Goal: Transaction & Acquisition: Purchase product/service

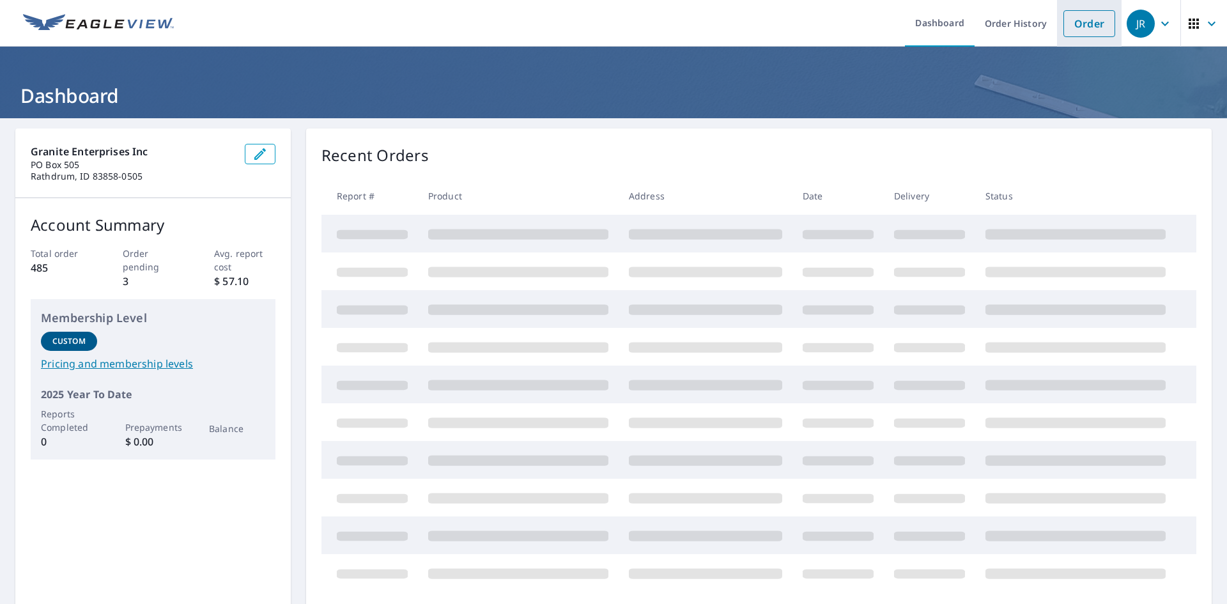
click at [1096, 31] on link "Order" at bounding box center [1089, 23] width 52 height 27
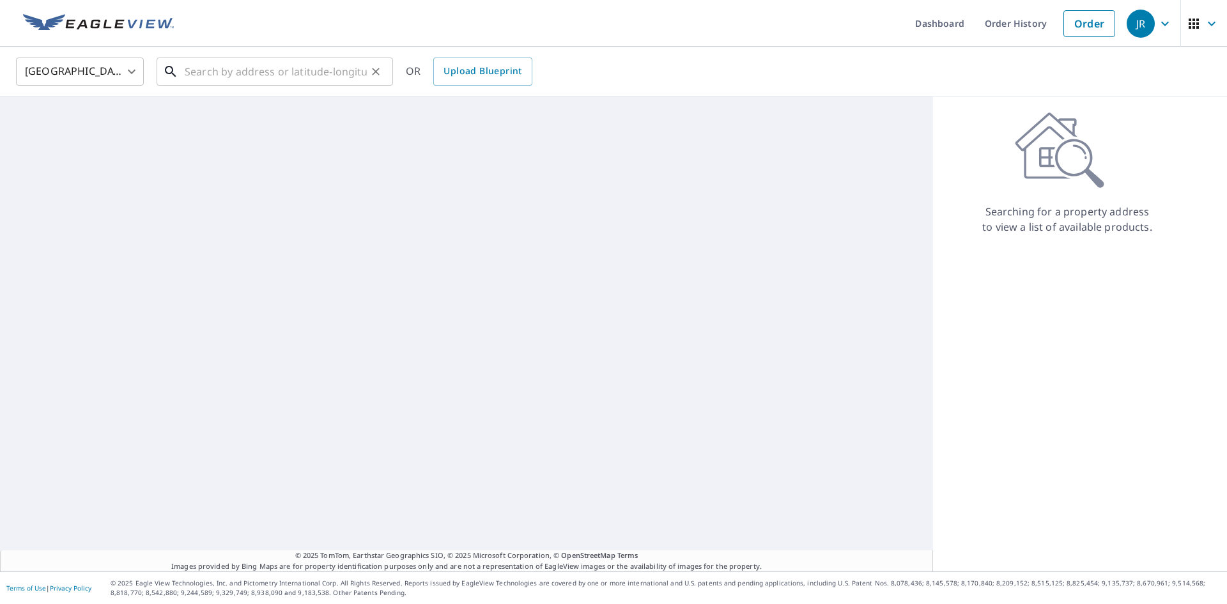
click at [206, 77] on input "text" at bounding box center [276, 72] width 182 height 36
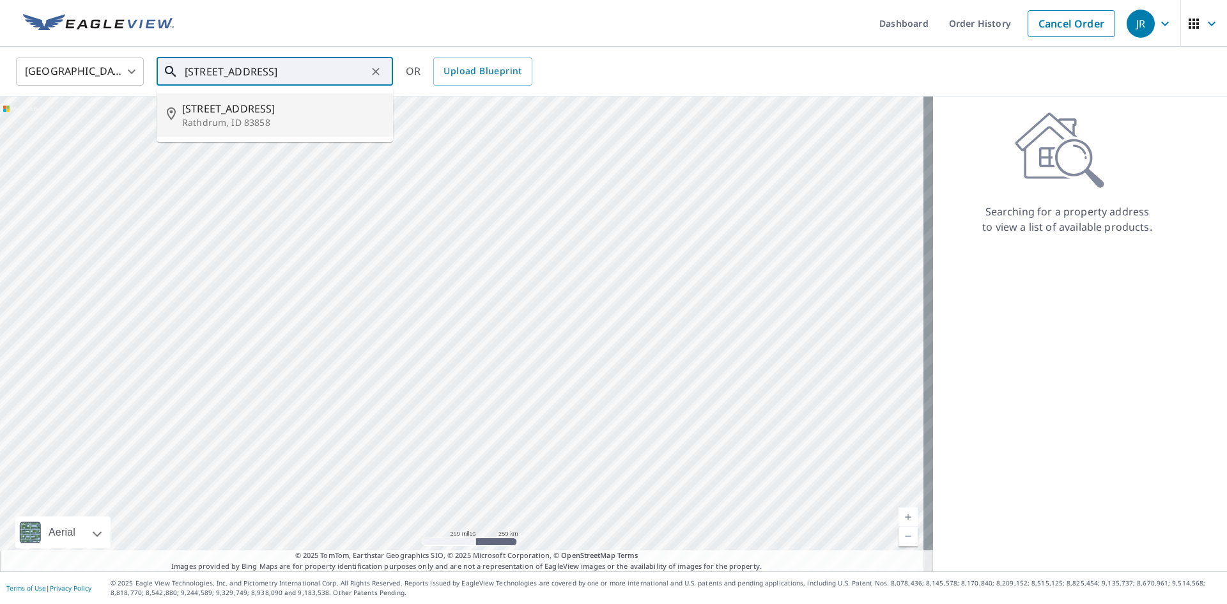
click at [209, 116] on p "Rathdrum, ID 83858" at bounding box center [282, 122] width 201 height 13
type input "[STREET_ADDRESS]"
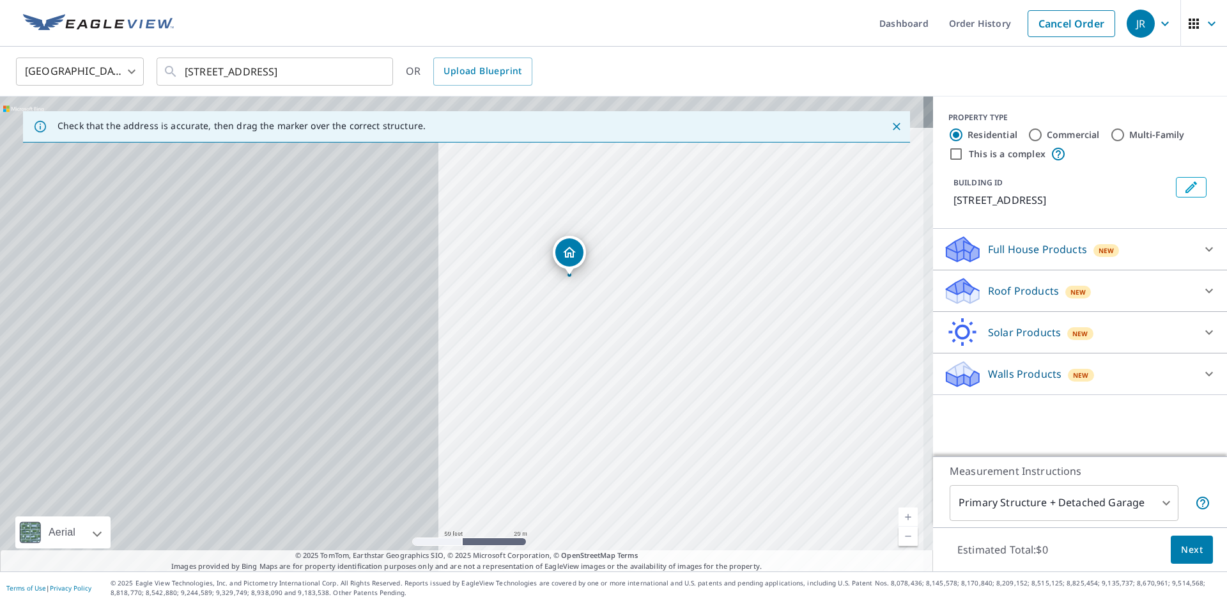
drag, startPoint x: 101, startPoint y: 227, endPoint x: 736, endPoint y: 322, distance: 641.7
click at [736, 322] on div "[STREET_ADDRESS]" at bounding box center [466, 333] width 933 height 475
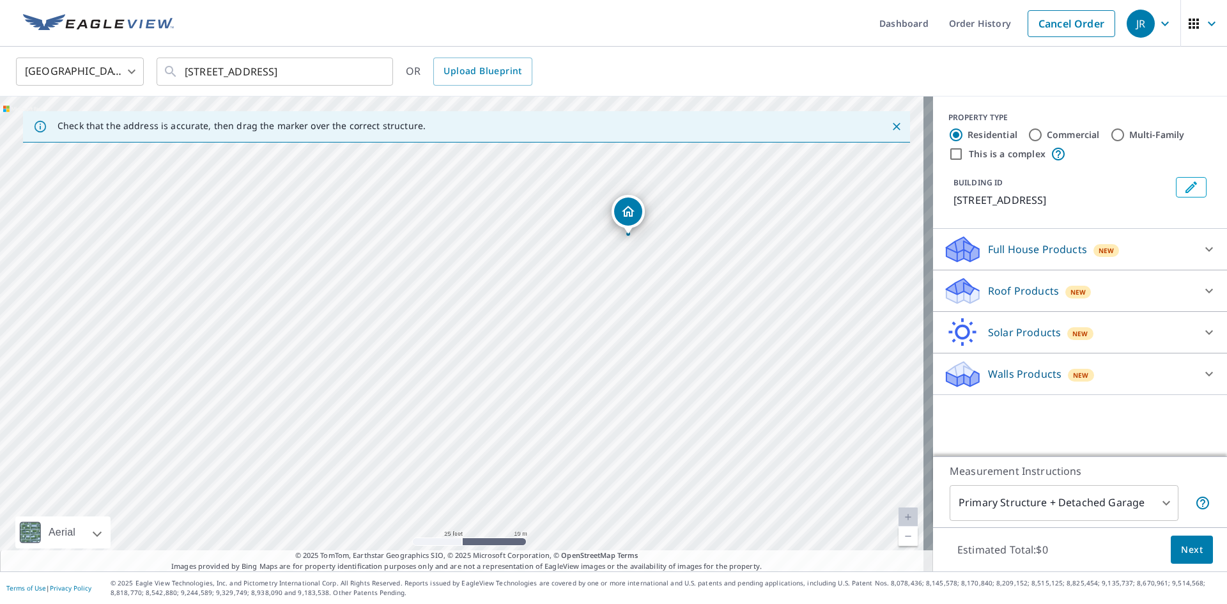
drag, startPoint x: 355, startPoint y: 356, endPoint x: 576, endPoint y: 297, distance: 228.3
click at [576, 297] on div "[STREET_ADDRESS]" at bounding box center [466, 333] width 933 height 475
drag, startPoint x: 715, startPoint y: 427, endPoint x: 706, endPoint y: 311, distance: 116.0
click at [706, 311] on div "[STREET_ADDRESS]" at bounding box center [466, 333] width 933 height 475
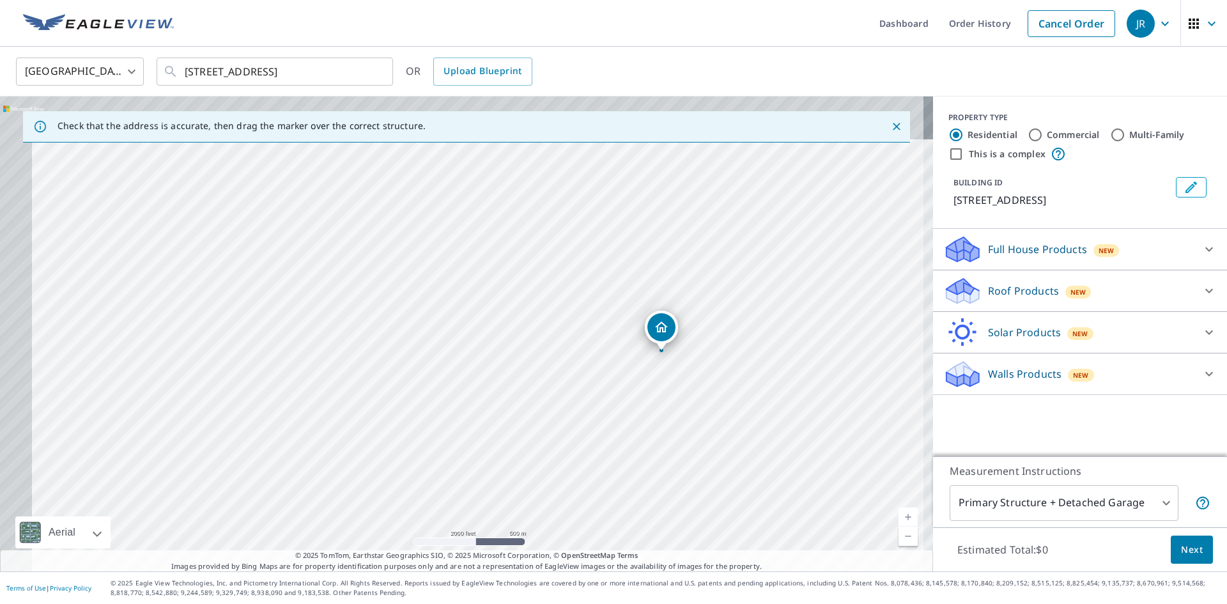
drag, startPoint x: 537, startPoint y: 240, endPoint x: 718, endPoint y: 467, distance: 290.5
click at [718, 467] on div "[STREET_ADDRESS]" at bounding box center [466, 333] width 933 height 475
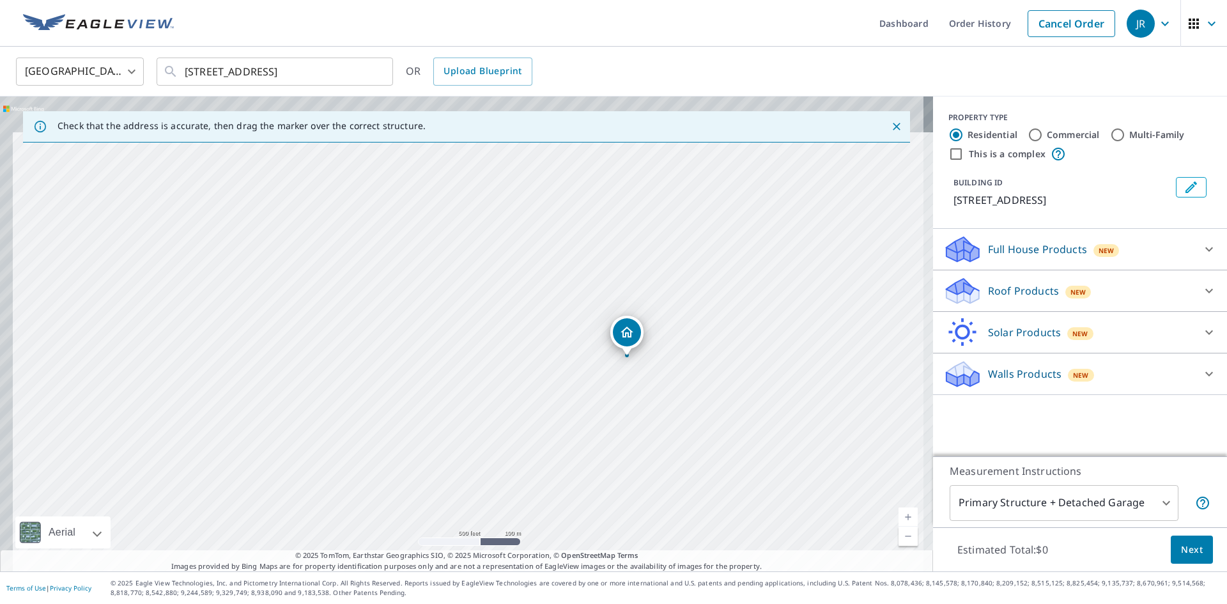
drag, startPoint x: 649, startPoint y: 278, endPoint x: 673, endPoint y: 380, distance: 104.5
click at [673, 380] on div "[STREET_ADDRESS]" at bounding box center [466, 333] width 933 height 475
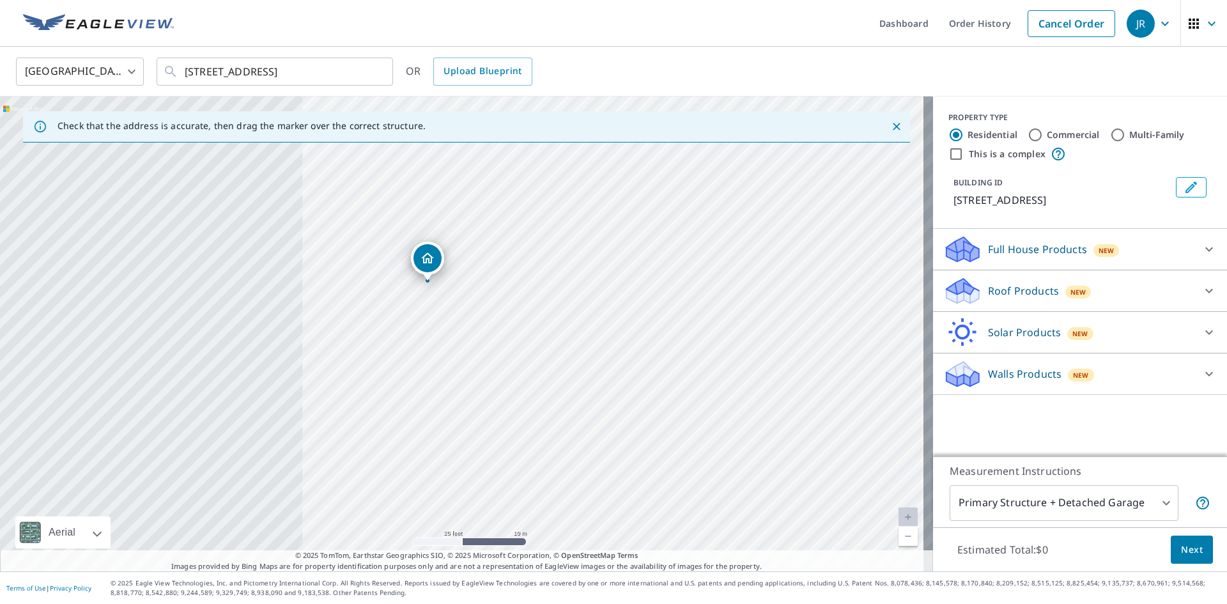
drag, startPoint x: 328, startPoint y: 288, endPoint x: 771, endPoint y: 382, distance: 453.2
click at [771, 382] on div "[STREET_ADDRESS]" at bounding box center [466, 333] width 933 height 475
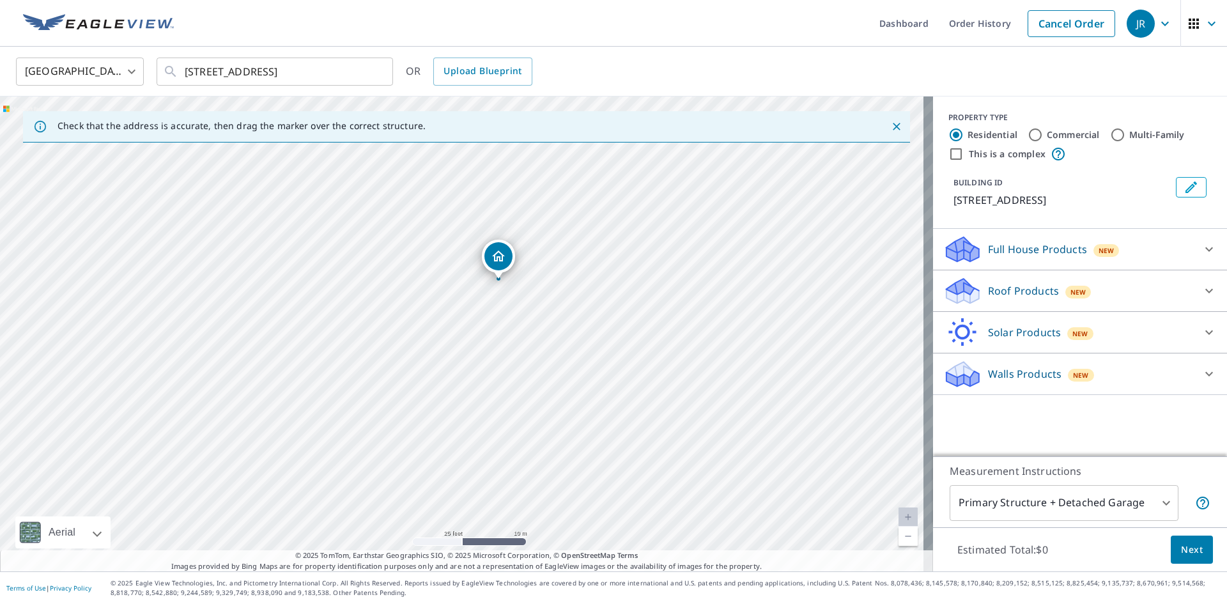
click at [890, 123] on icon "Close" at bounding box center [896, 126] width 13 height 13
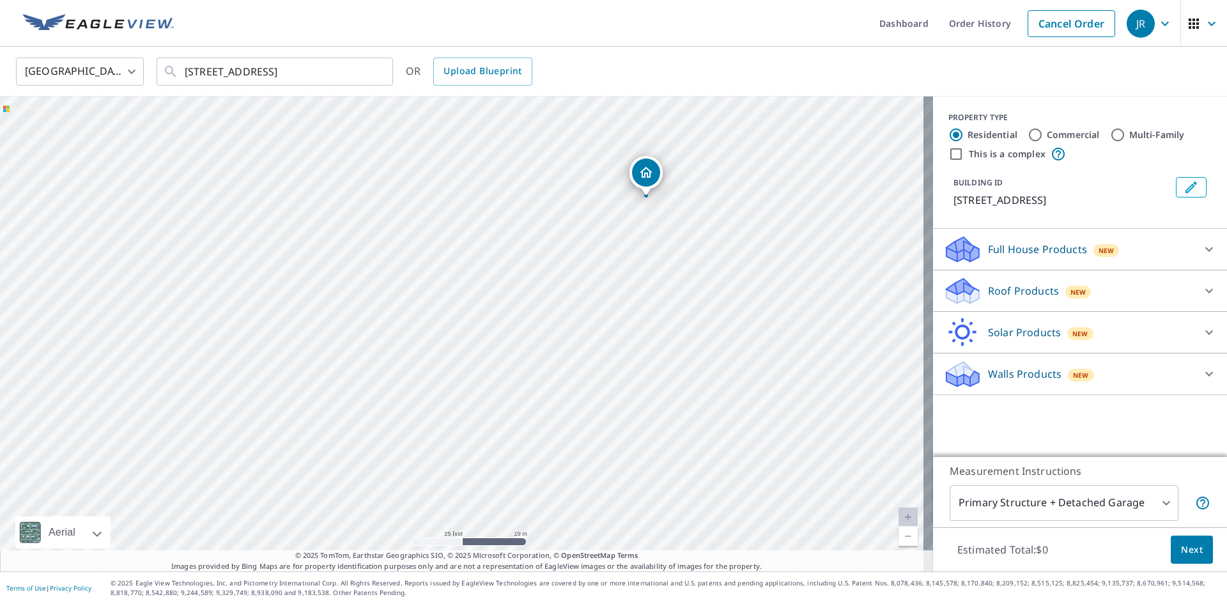
drag, startPoint x: 592, startPoint y: 362, endPoint x: 658, endPoint y: 283, distance: 103.0
click at [658, 283] on div "[STREET_ADDRESS]" at bounding box center [466, 333] width 933 height 475
click at [676, 334] on div "[STREET_ADDRESS]" at bounding box center [466, 333] width 933 height 475
